Goal: Task Accomplishment & Management: Manage account settings

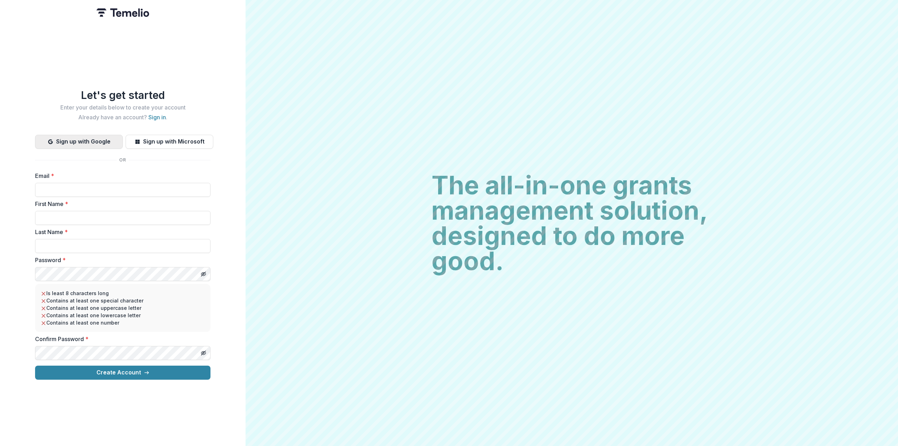
click at [100, 139] on button "Sign up with Google" at bounding box center [79, 142] width 88 height 14
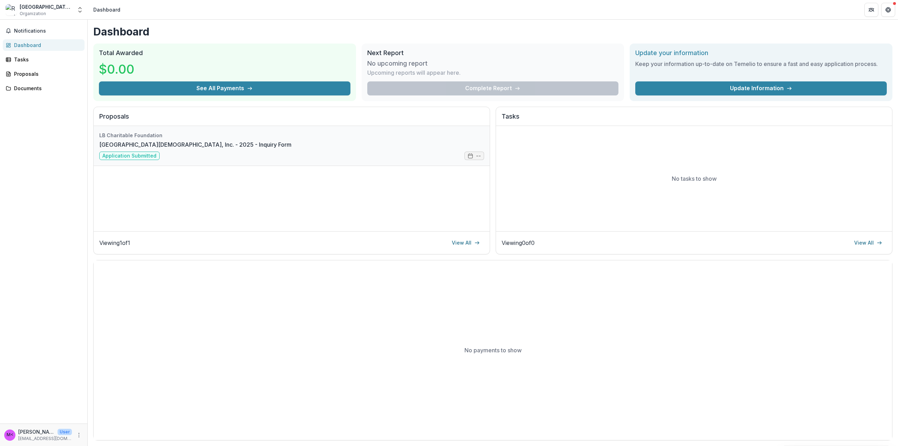
click at [292, 149] on link "[GEOGRAPHIC_DATA][DEMOGRAPHIC_DATA], Inc. - 2025 - Inquiry Form" at bounding box center [195, 144] width 192 height 8
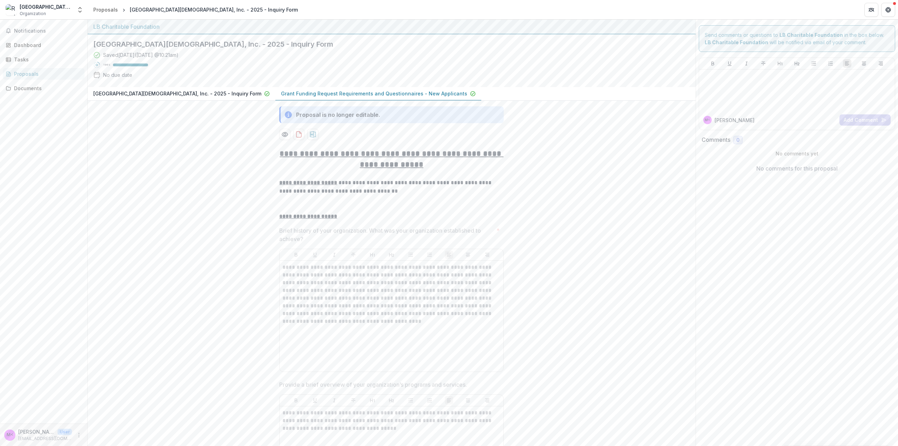
drag, startPoint x: 159, startPoint y: 140, endPoint x: 148, endPoint y: 137, distance: 11.6
click at [748, 95] on div at bounding box center [797, 89] width 191 height 35
click at [870, 84] on p "**********" at bounding box center [797, 87] width 190 height 15
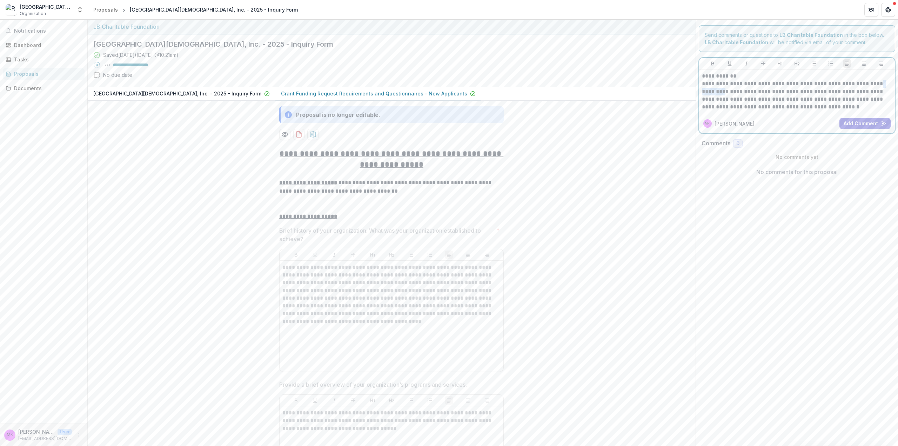
drag, startPoint x: 700, startPoint y: 91, endPoint x: 724, endPoint y: 89, distance: 23.6
click at [724, 89] on p "**********" at bounding box center [797, 95] width 190 height 31
copy p "*********"
click at [866, 108] on p "**********" at bounding box center [797, 95] width 190 height 31
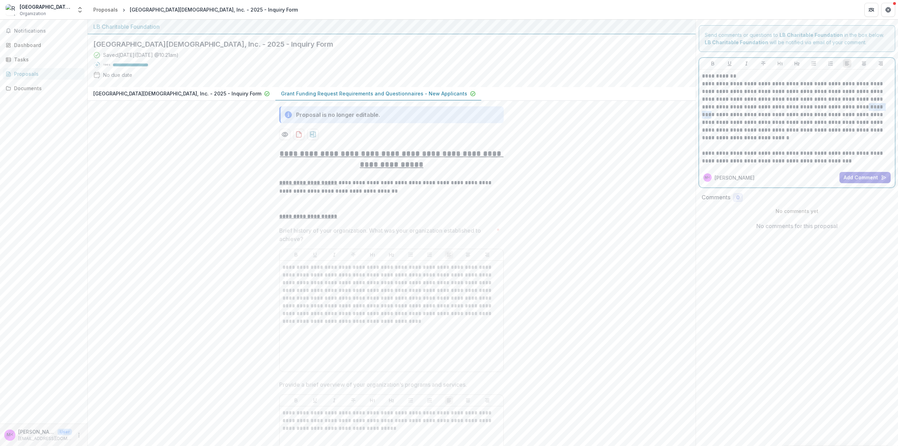
drag, startPoint x: 849, startPoint y: 106, endPoint x: 873, endPoint y: 108, distance: 23.6
click at [873, 108] on p "**********" at bounding box center [797, 111] width 190 height 62
copy p "*********"
click at [789, 130] on p "**********" at bounding box center [797, 111] width 190 height 62
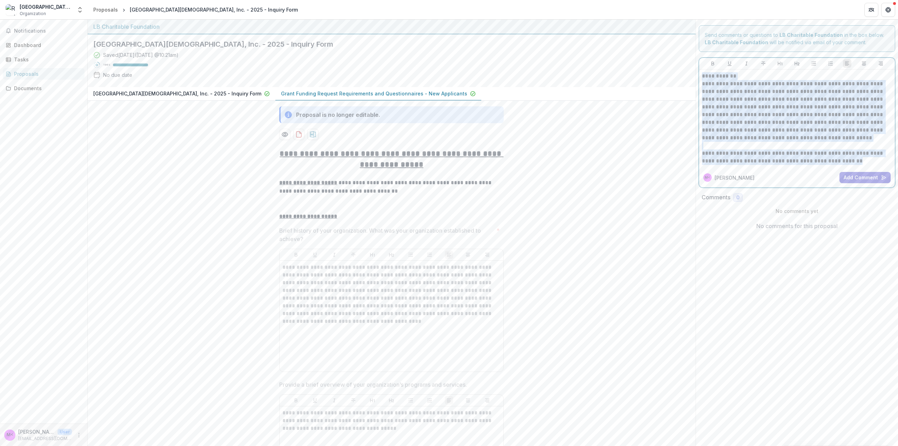
copy div "**********"
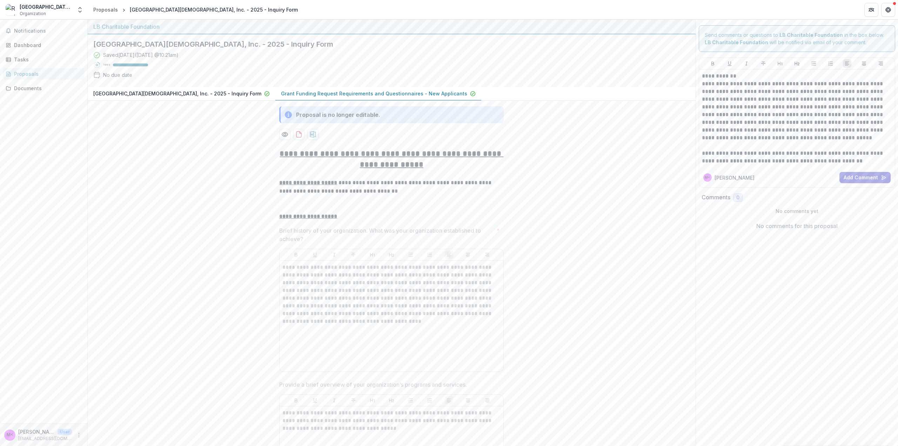
drag, startPoint x: 785, startPoint y: 279, endPoint x: 796, endPoint y: 273, distance: 12.1
click at [30, 76] on div "Proposals" at bounding box center [46, 73] width 65 height 7
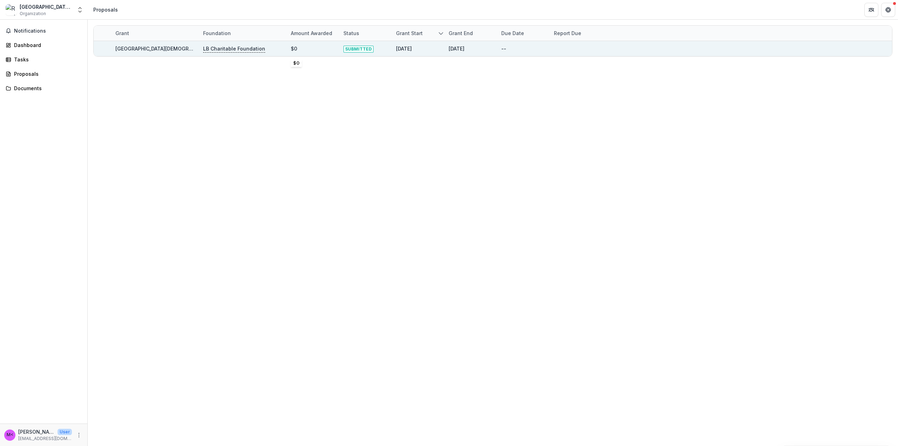
click at [321, 47] on div "$0" at bounding box center [313, 48] width 44 height 15
click at [161, 49] on link "[GEOGRAPHIC_DATA][DEMOGRAPHIC_DATA], Inc. - 2025 - Inquiry Form" at bounding box center [199, 49] width 168 height 6
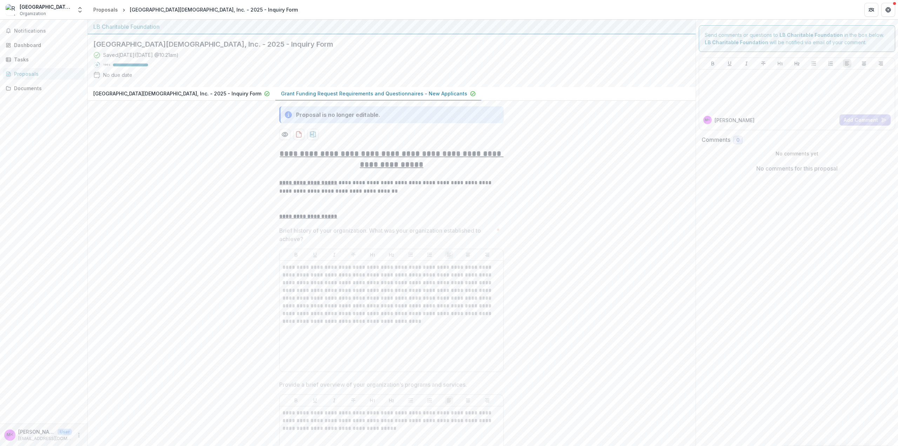
click at [144, 93] on p "[GEOGRAPHIC_DATA][DEMOGRAPHIC_DATA], Inc. - 2025 - Inquiry Form" at bounding box center [177, 93] width 168 height 7
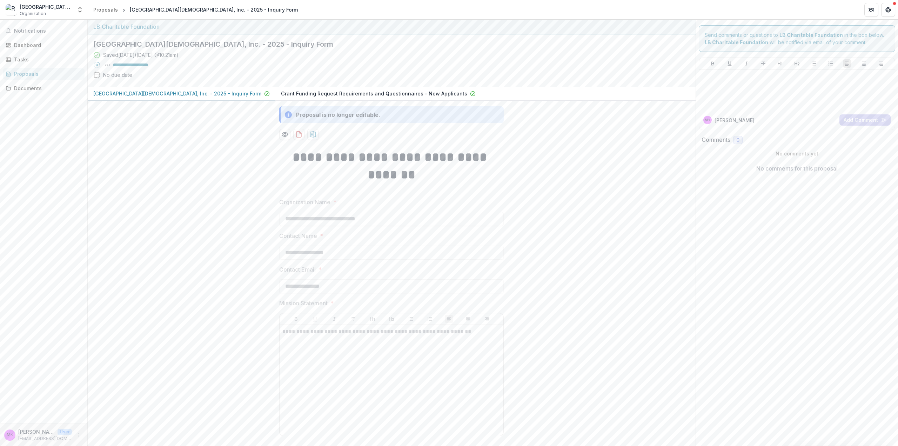
click at [284, 95] on p "Grant Funding Request Requirements and Questionnaires - New Applicants" at bounding box center [374, 93] width 186 height 7
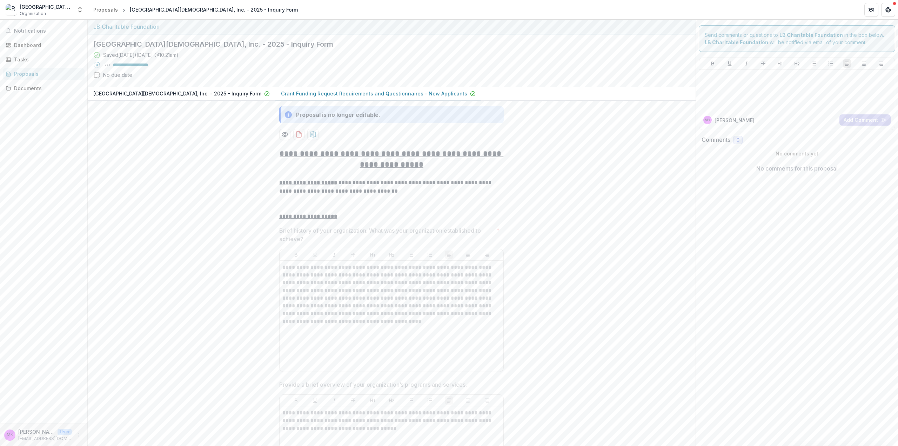
click at [282, 91] on p "Grant Funding Request Requirements and Questionnaires - New Applicants" at bounding box center [374, 93] width 186 height 7
click at [149, 27] on div "LB Charitable Foundation" at bounding box center [391, 26] width 597 height 8
click at [49, 12] on div "[GEOGRAPHIC_DATA][DEMOGRAPHIC_DATA], Inc. Organization" at bounding box center [46, 10] width 53 height 14
click at [76, 8] on button "Open entity switcher" at bounding box center [80, 10] width 10 height 14
click at [174, 29] on div "LB Charitable Foundation" at bounding box center [391, 26] width 597 height 8
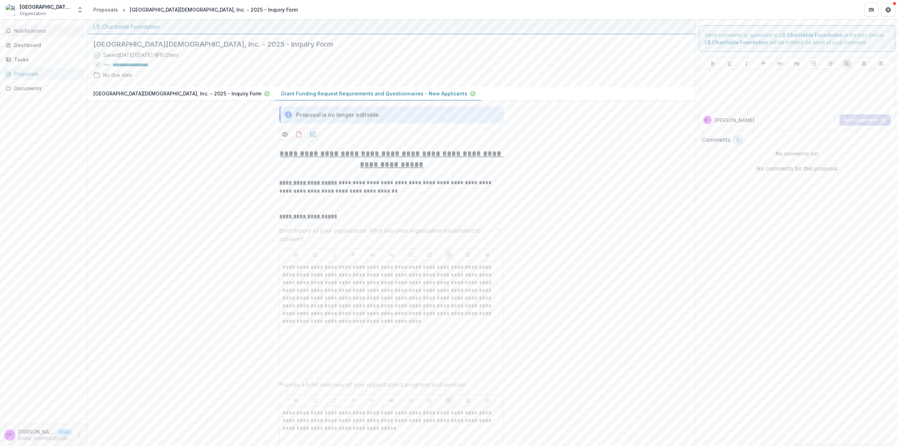
click at [19, 33] on span "Notifications" at bounding box center [48, 31] width 68 height 6
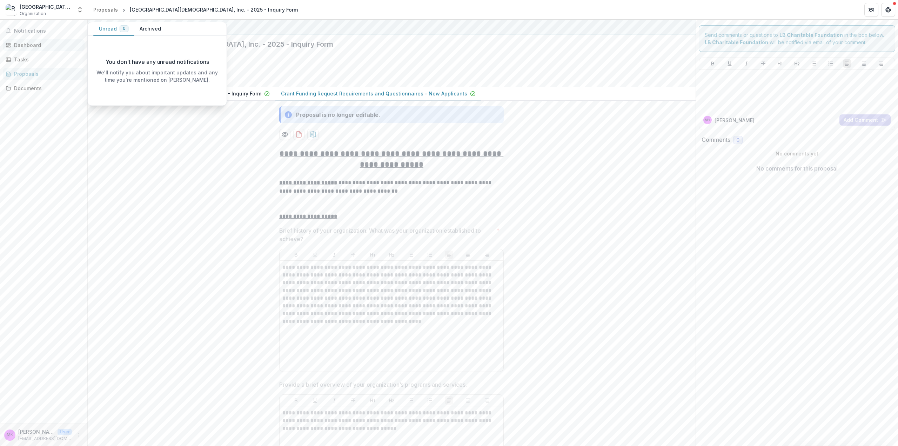
click at [24, 45] on div "Dashboard" at bounding box center [46, 44] width 65 height 7
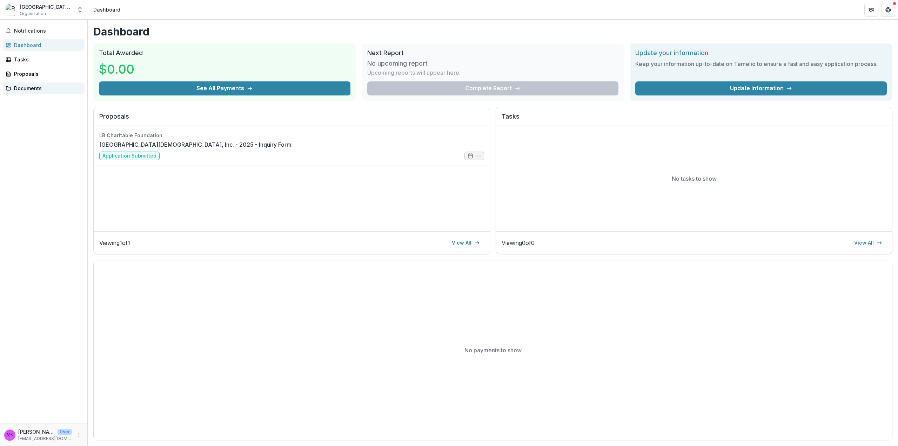
click at [24, 86] on div "Documents" at bounding box center [46, 88] width 65 height 7
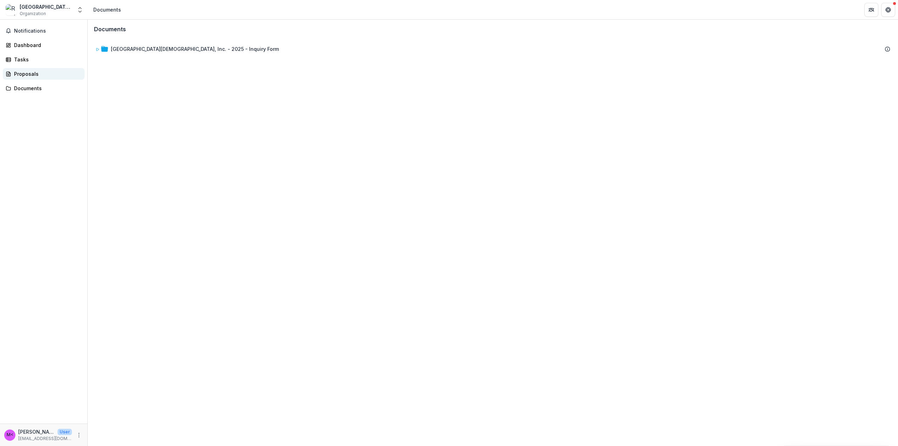
click at [22, 73] on div "Proposals" at bounding box center [46, 73] width 65 height 7
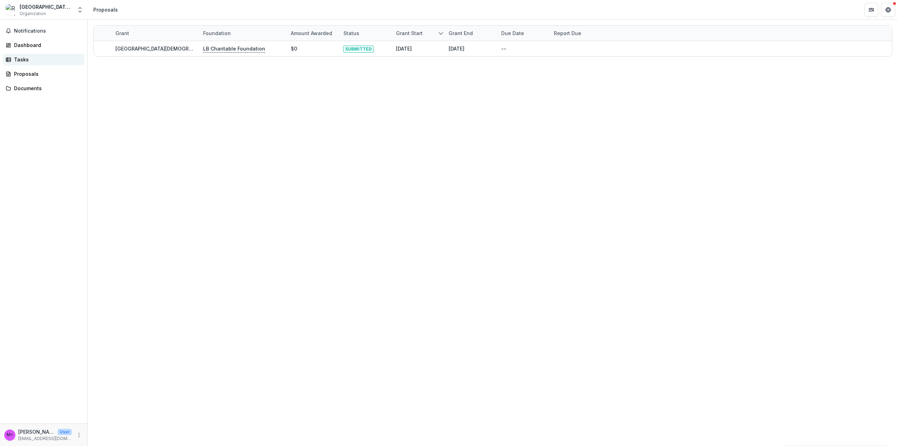
click at [25, 64] on link "Tasks" at bounding box center [44, 60] width 82 height 12
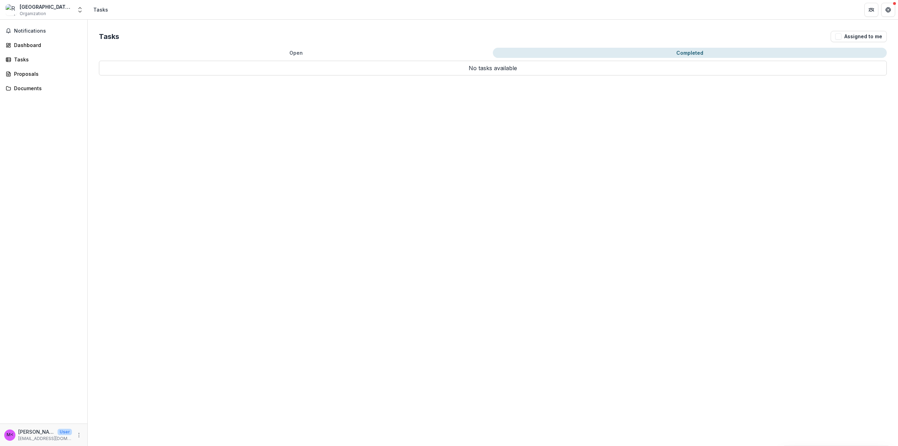
click at [573, 51] on button "Completed" at bounding box center [690, 53] width 394 height 10
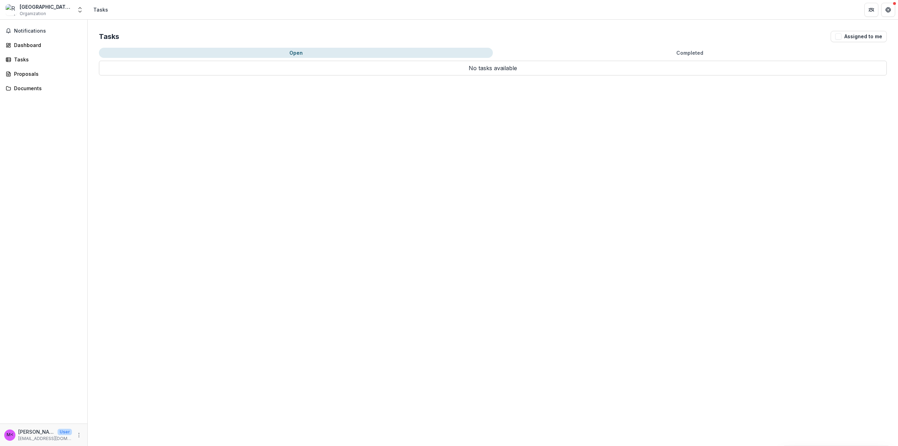
click at [316, 51] on button "Open" at bounding box center [296, 53] width 394 height 10
click at [34, 45] on div "Dashboard" at bounding box center [46, 44] width 65 height 7
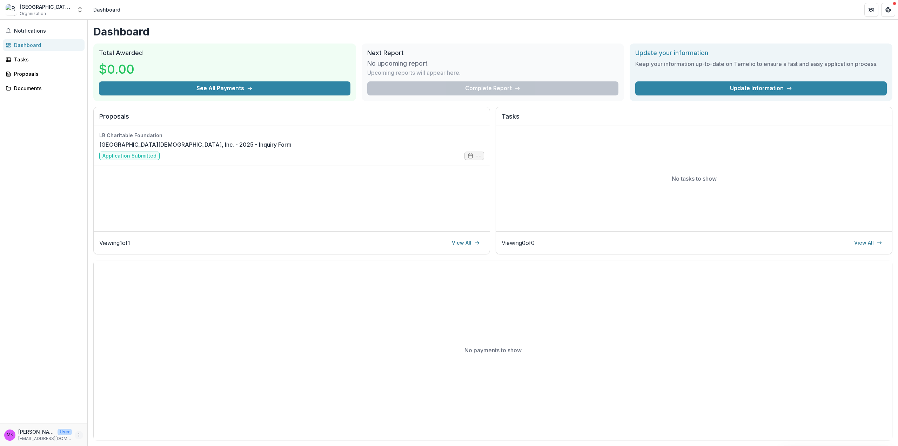
click at [78, 435] on icon "More" at bounding box center [79, 435] width 6 height 6
click at [32, 402] on div "Notifications Dashboard Tasks Proposals Documents" at bounding box center [43, 222] width 87 height 404
click at [79, 11] on polyline "Open entity switcher" at bounding box center [80, 11] width 3 height 1
click at [53, 52] on link "Team Settings" at bounding box center [50, 54] width 98 height 12
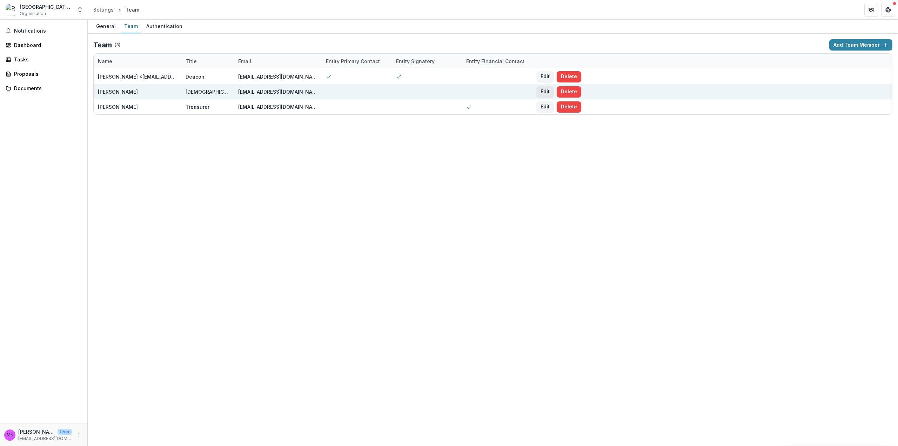
click at [545, 92] on button "Edit" at bounding box center [545, 91] width 18 height 11
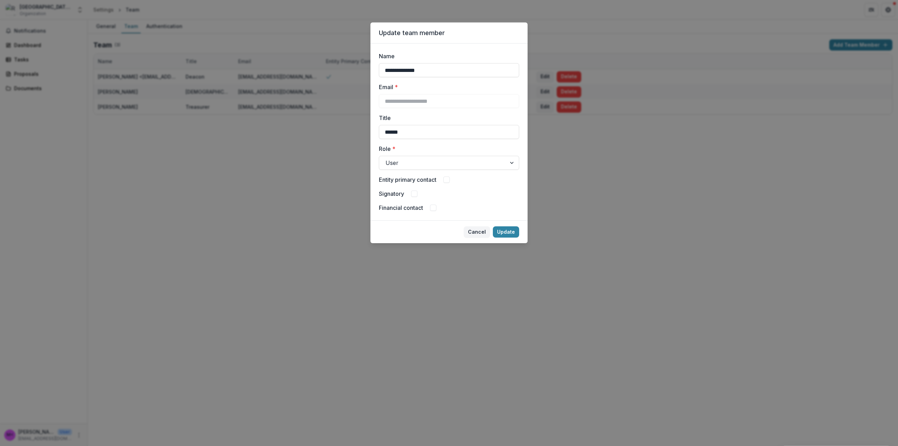
click at [415, 195] on span at bounding box center [414, 194] width 6 height 6
click at [499, 235] on button "Update" at bounding box center [506, 231] width 26 height 11
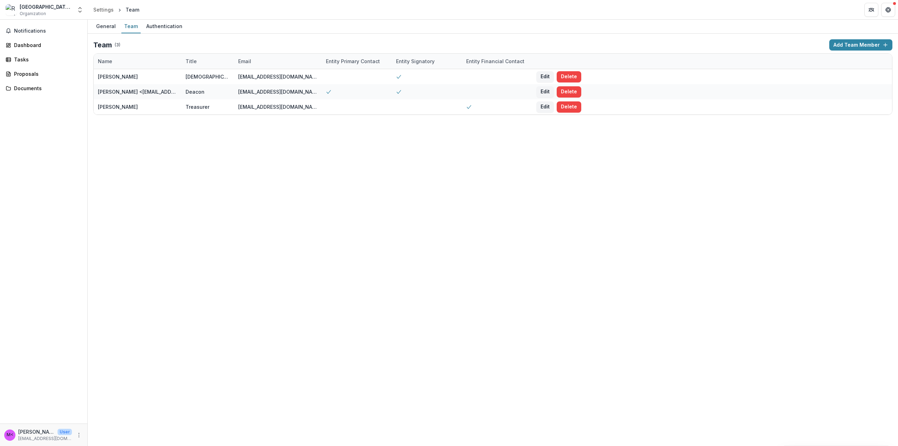
click at [490, 222] on div "General Team Authentication Team ( 3 ) Add Team Member Name Title Email Entity …" at bounding box center [493, 233] width 810 height 426
click at [492, 222] on div "General Team Authentication Team ( 3 ) Add Team Member Name Title Email Entity …" at bounding box center [493, 233] width 810 height 426
click at [109, 28] on div "General" at bounding box center [105, 26] width 25 height 10
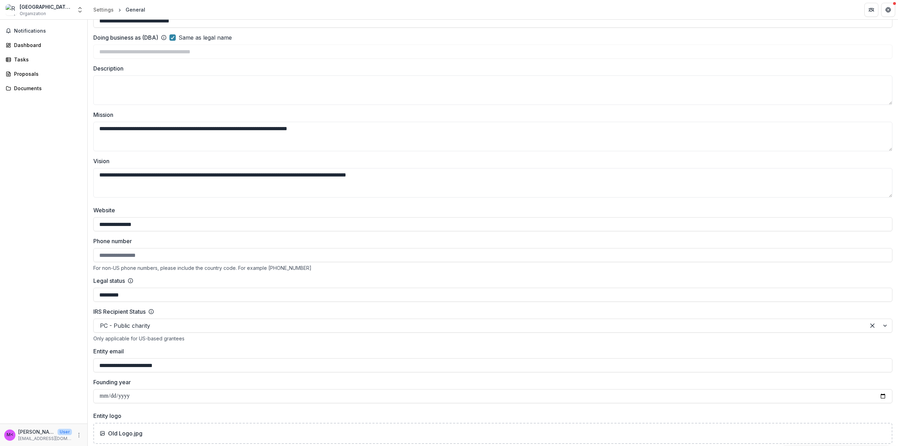
scroll to position [105, 0]
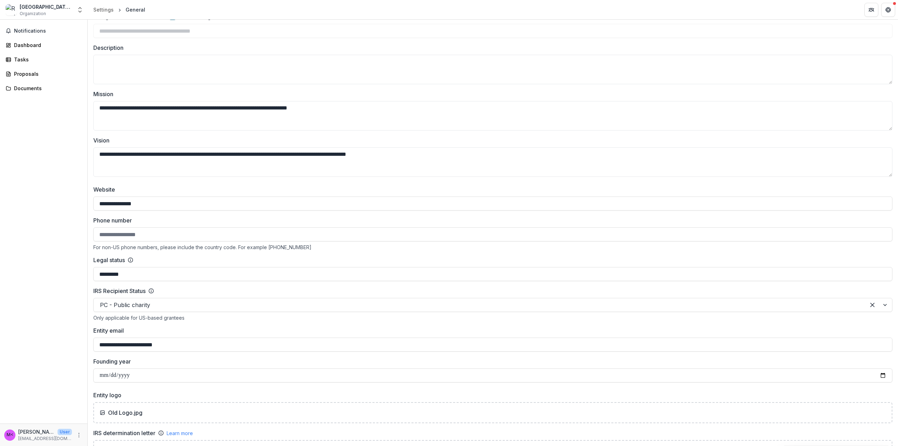
drag, startPoint x: 134, startPoint y: 273, endPoint x: 76, endPoint y: 283, distance: 58.0
click at [76, 283] on main "**********" at bounding box center [449, 233] width 898 height 426
click at [114, 272] on input "Legal status" at bounding box center [492, 274] width 799 height 14
click at [182, 252] on div "**********" at bounding box center [492, 283] width 799 height 197
click at [233, 306] on div at bounding box center [479, 305] width 759 height 10
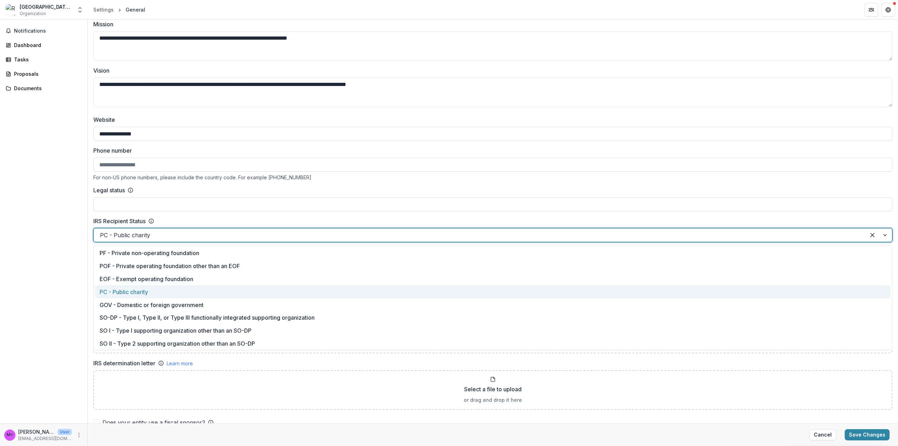
scroll to position [175, 0]
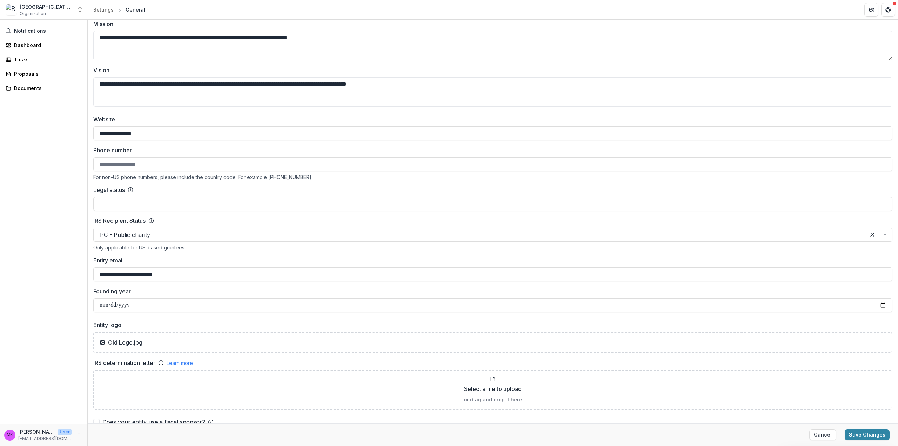
click at [216, 218] on div "IRS Recipient Status" at bounding box center [492, 220] width 799 height 8
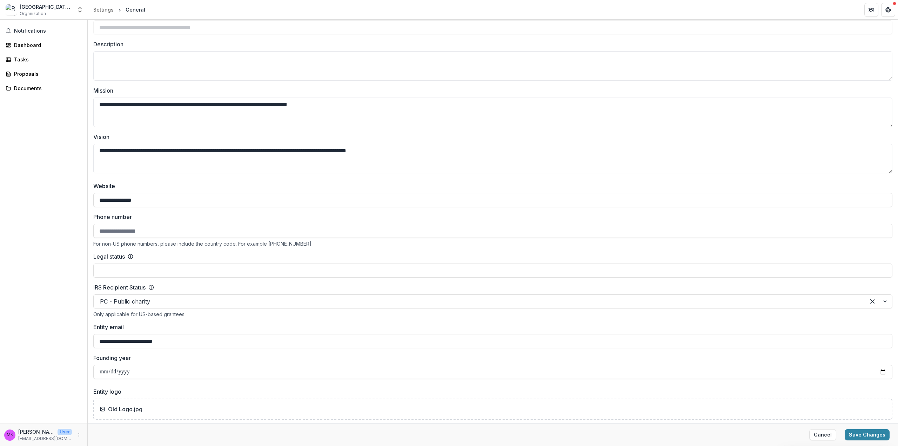
scroll to position [96, 0]
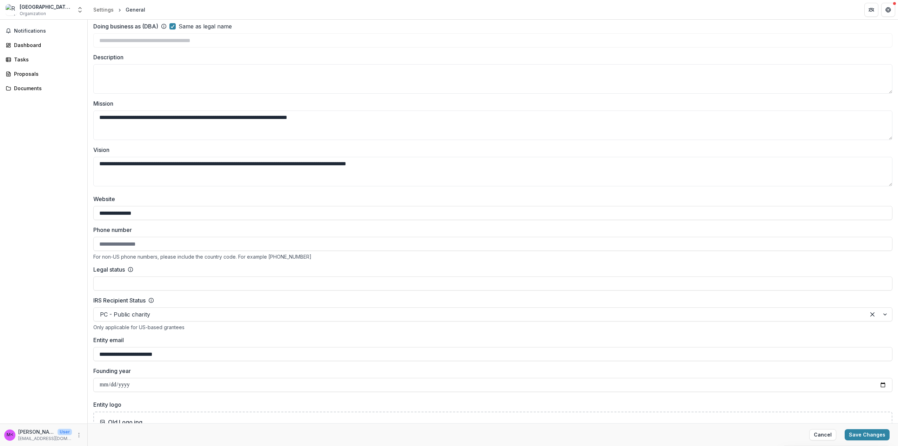
click at [131, 242] on input "Phone number" at bounding box center [492, 244] width 799 height 14
type input "**********"
click at [166, 226] on label "Phone number" at bounding box center [490, 230] width 795 height 8
click at [166, 237] on input "**********" at bounding box center [492, 244] width 799 height 14
click at [868, 433] on button "Save Changes" at bounding box center [867, 434] width 45 height 11
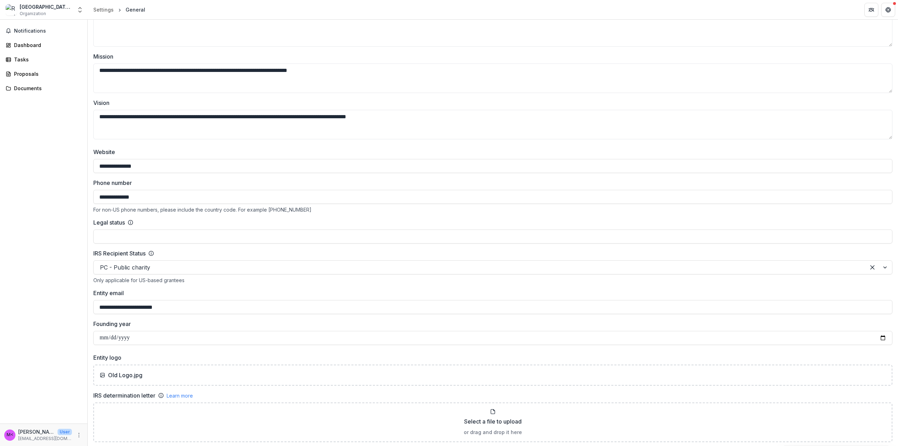
scroll to position [0, 0]
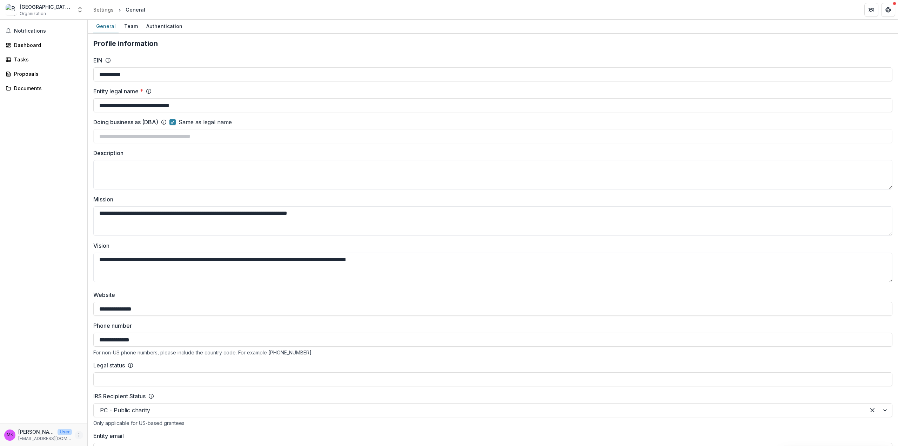
click at [78, 434] on icon "More" at bounding box center [79, 435] width 6 height 6
click at [53, 391] on div "Notifications Dashboard Tasks Proposals Documents" at bounding box center [43, 222] width 87 height 404
click at [76, 438] on icon "More" at bounding box center [79, 435] width 6 height 6
click at [102, 433] on button "Logout" at bounding box center [125, 432] width 75 height 12
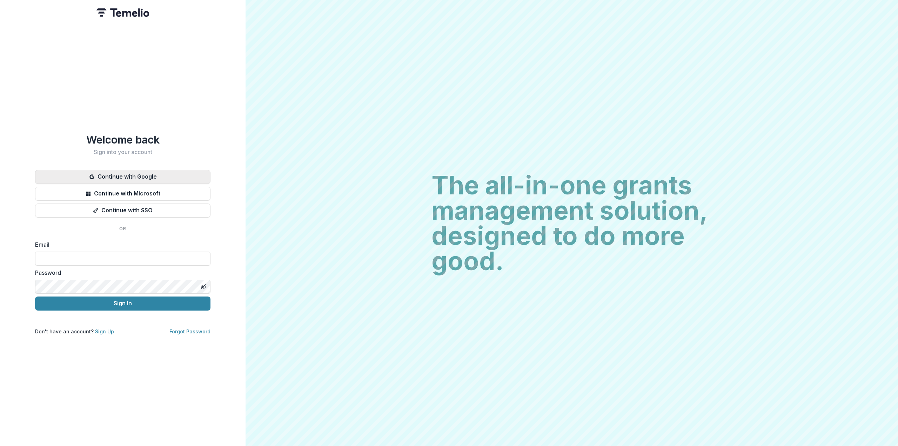
click at [105, 174] on button "Continue with Google" at bounding box center [122, 177] width 175 height 14
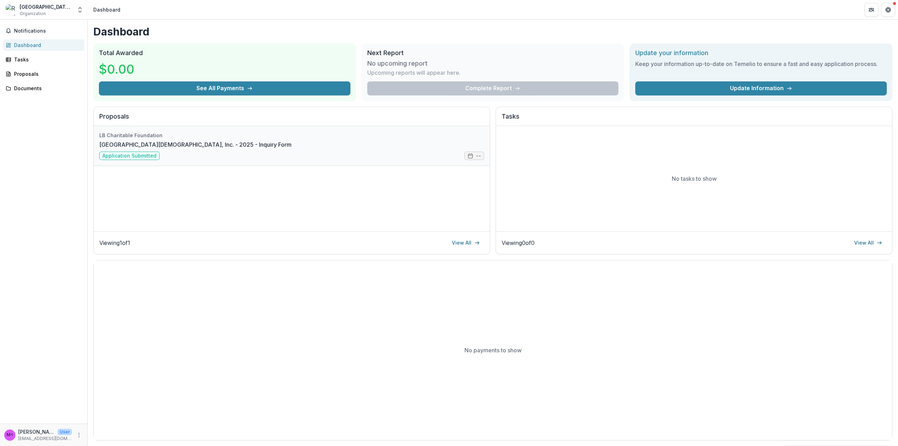
click at [243, 147] on link "[GEOGRAPHIC_DATA][DEMOGRAPHIC_DATA], Inc. - 2025 - Inquiry Form" at bounding box center [195, 144] width 192 height 8
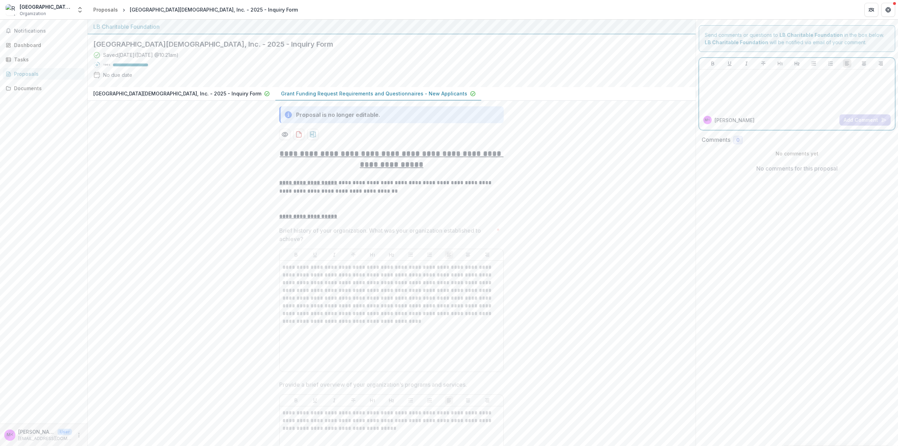
click at [725, 92] on div at bounding box center [797, 89] width 191 height 35
click at [793, 88] on div at bounding box center [797, 89] width 191 height 35
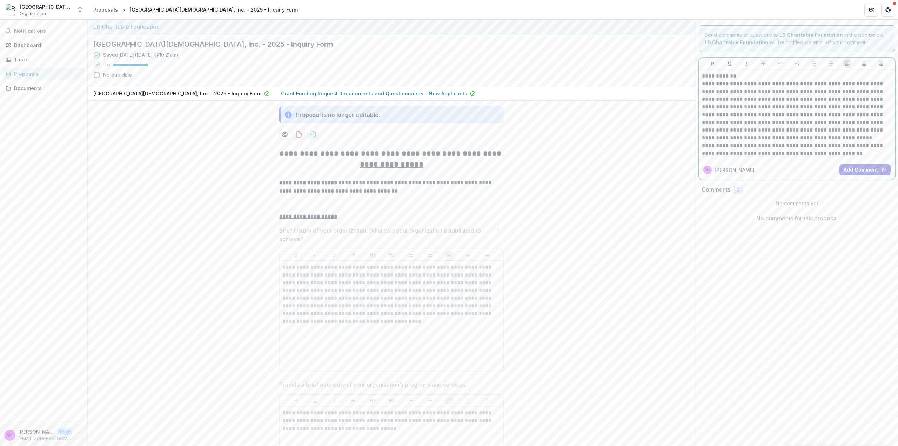
click at [789, 138] on p "**********" at bounding box center [797, 111] width 190 height 62
click at [853, 176] on button "Add Comment" at bounding box center [865, 177] width 51 height 11
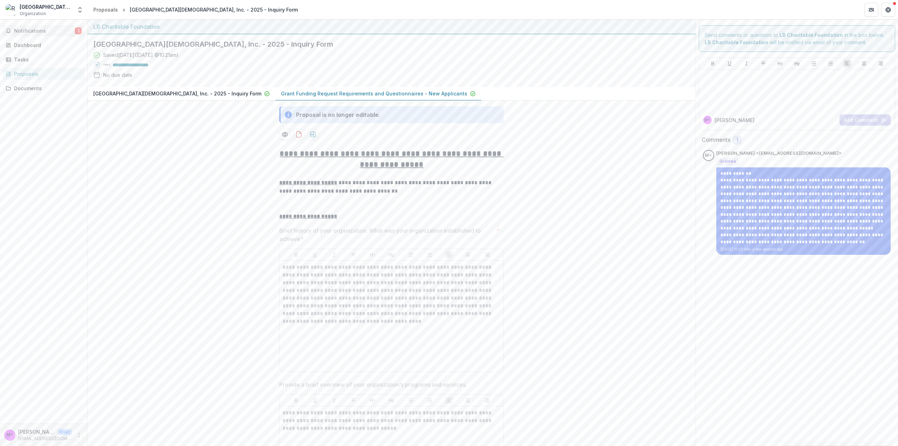
click at [44, 31] on span "Notifications" at bounding box center [44, 31] width 61 height 6
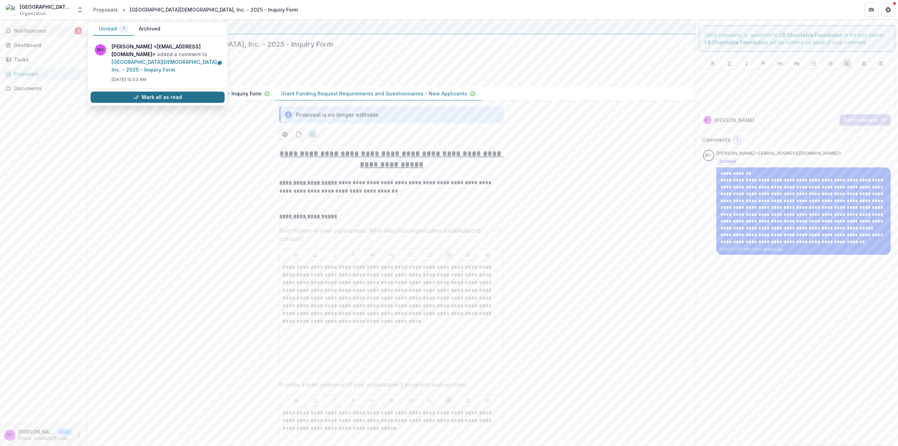
click at [149, 92] on button "Mark all as read" at bounding box center [158, 97] width 134 height 11
